Goal: Task Accomplishment & Management: Manage account settings

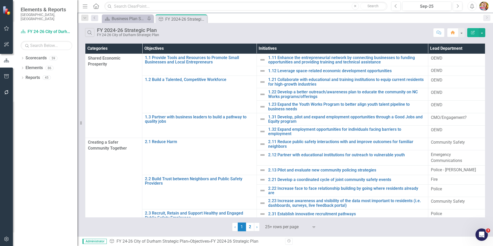
drag, startPoint x: 7, startPoint y: 238, endPoint x: 10, endPoint y: 225, distance: 12.9
click at [7, 238] on icon "button" at bounding box center [6, 239] width 5 height 4
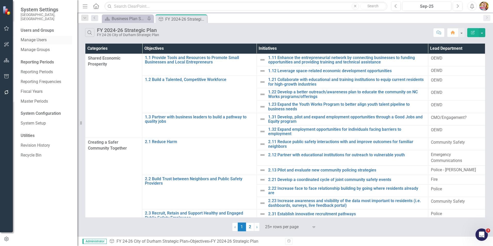
click at [39, 37] on link "Manage Users" at bounding box center [47, 40] width 52 height 6
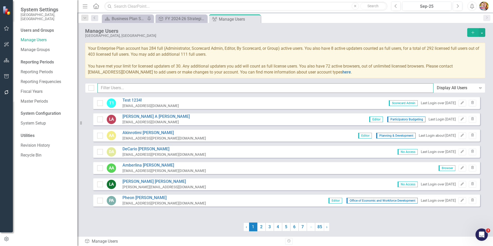
click at [122, 87] on input "text" at bounding box center [265, 88] width 336 height 10
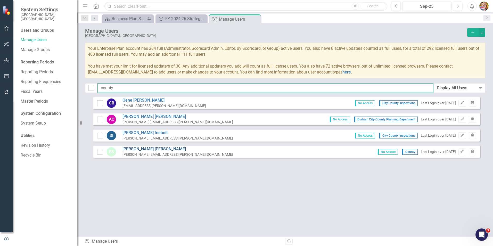
type input "county"
click at [149, 149] on link "[PERSON_NAME]" at bounding box center [178, 149] width 111 height 6
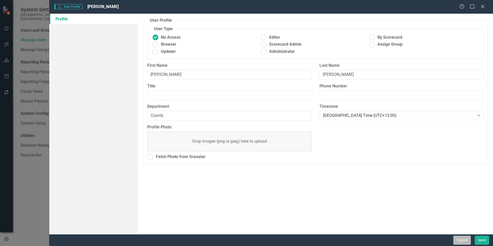
click at [455, 239] on button "Cancel" at bounding box center [462, 240] width 18 height 9
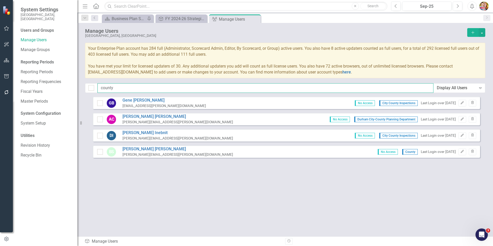
drag, startPoint x: 116, startPoint y: 87, endPoint x: 99, endPoint y: 88, distance: 17.0
click at [99, 88] on input "county" at bounding box center [265, 88] width 336 height 10
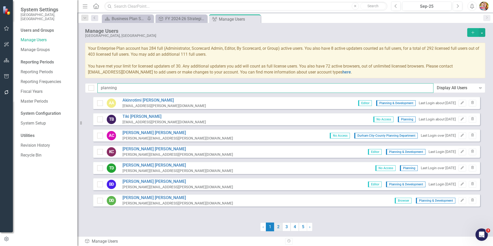
type input "planning"
click at [276, 226] on link "2" at bounding box center [278, 227] width 8 height 9
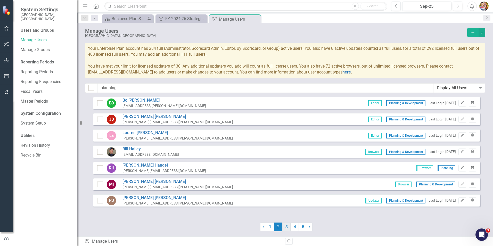
click at [287, 226] on link "3" at bounding box center [286, 227] width 8 height 9
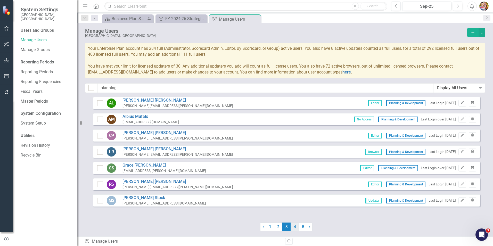
click at [296, 227] on link "4" at bounding box center [295, 227] width 8 height 9
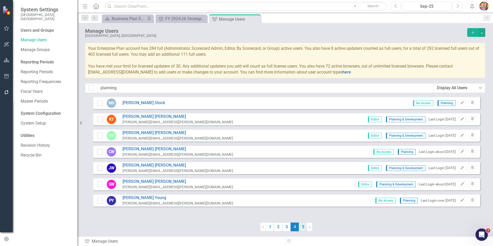
click at [301, 226] on link "5" at bounding box center [303, 227] width 8 height 9
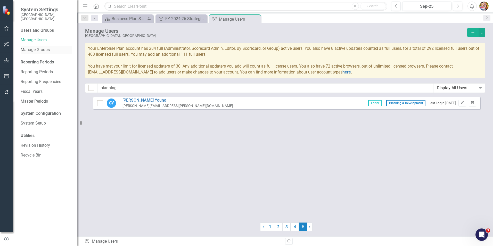
click at [45, 47] on link "Manage Groups" at bounding box center [47, 50] width 52 height 6
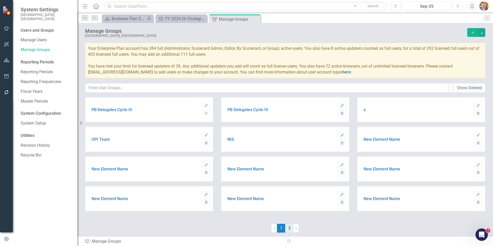
click at [289, 230] on link "2" at bounding box center [289, 228] width 8 height 9
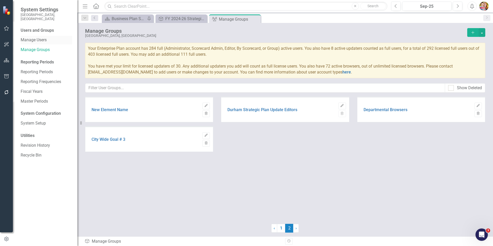
click at [35, 37] on link "Manage Users" at bounding box center [47, 40] width 52 height 6
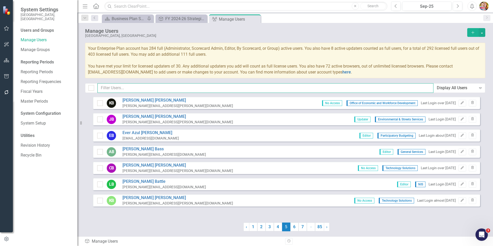
click at [108, 89] on input "text" at bounding box center [265, 88] width 336 height 10
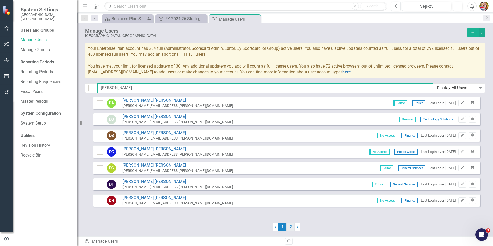
type input "[PERSON_NAME]"
click at [291, 230] on link "2" at bounding box center [291, 227] width 8 height 9
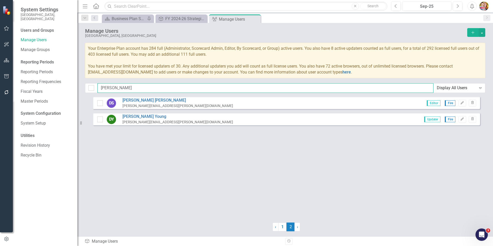
drag, startPoint x: 116, startPoint y: 86, endPoint x: 99, endPoint y: 86, distance: 17.0
click at [99, 86] on input "[PERSON_NAME]" at bounding box center [265, 88] width 336 height 10
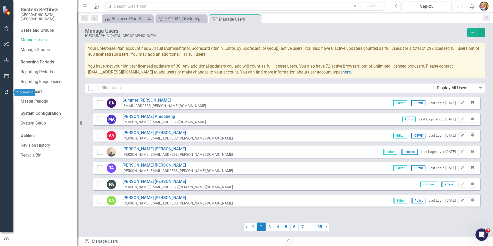
click at [5, 92] on icon "button" at bounding box center [6, 92] width 4 height 4
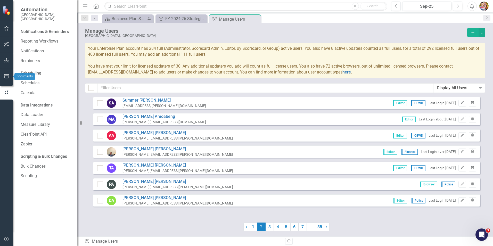
click at [5, 79] on button "button" at bounding box center [7, 76] width 12 height 11
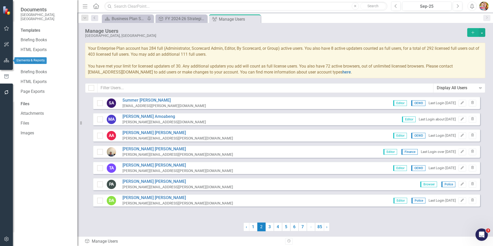
click at [8, 60] on icon "button" at bounding box center [6, 60] width 5 height 4
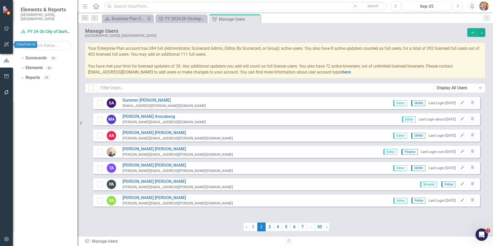
click at [8, 46] on icon "button" at bounding box center [6, 44] width 5 height 4
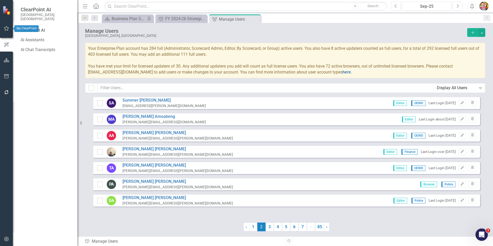
click at [5, 29] on icon "button" at bounding box center [6, 28] width 5 height 5
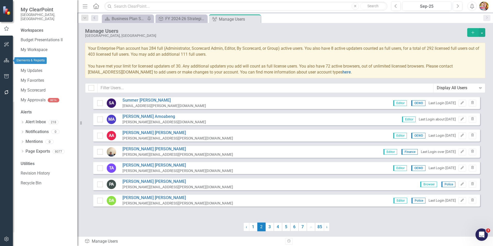
click at [6, 60] on icon "button" at bounding box center [6, 60] width 5 height 4
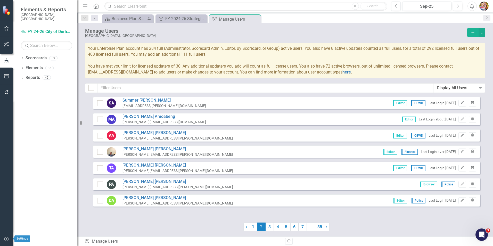
click at [6, 239] on icon "button" at bounding box center [6, 239] width 5 height 4
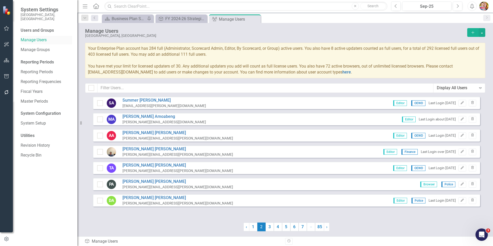
click at [43, 37] on link "Manage Users" at bounding box center [47, 40] width 52 height 6
click at [115, 88] on input "text" at bounding box center [265, 88] width 336 height 10
